Goal: Information Seeking & Learning: Find specific fact

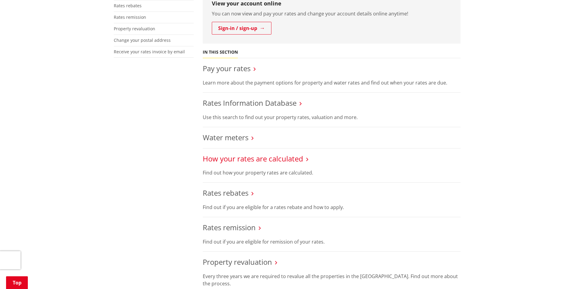
scroll to position [182, 0]
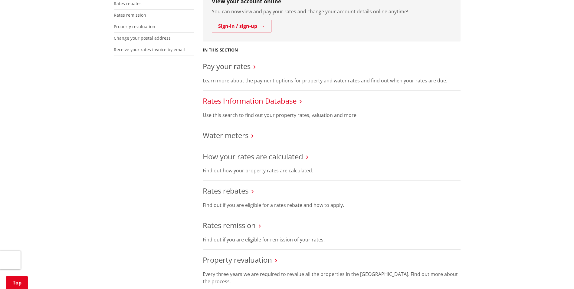
click at [287, 101] on link "Rates Information Database" at bounding box center [250, 101] width 94 height 10
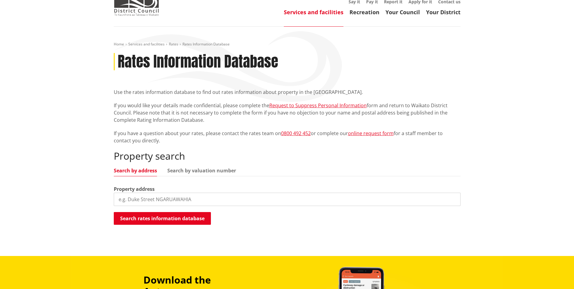
scroll to position [61, 0]
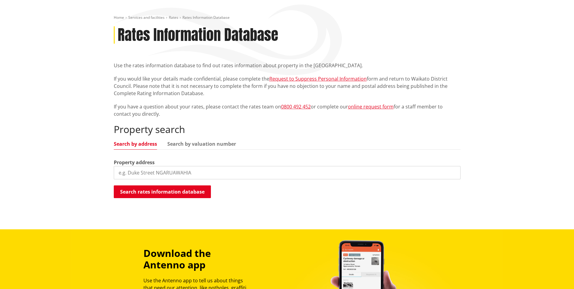
click at [196, 171] on input "search" at bounding box center [287, 172] width 347 height 13
type input "5 Peacock place"
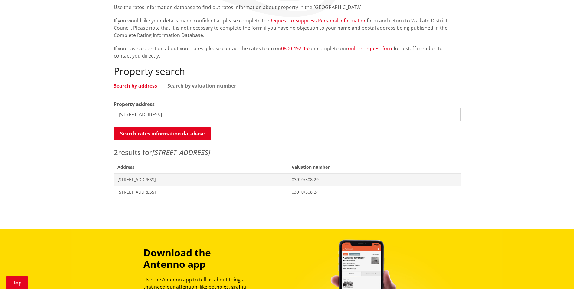
scroll to position [121, 0]
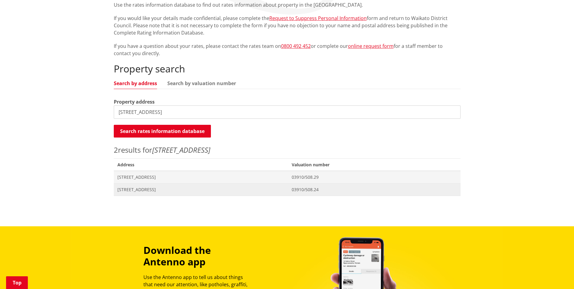
click at [147, 189] on span "5 Peacock Place POKENO" at bounding box center [200, 189] width 167 height 6
